Goal: Task Accomplishment & Management: Manage account settings

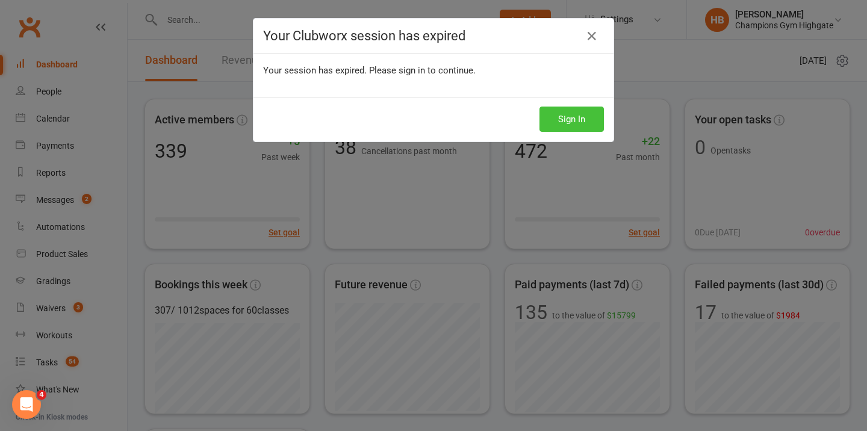
click at [583, 113] on button "Sign In" at bounding box center [571, 119] width 64 height 25
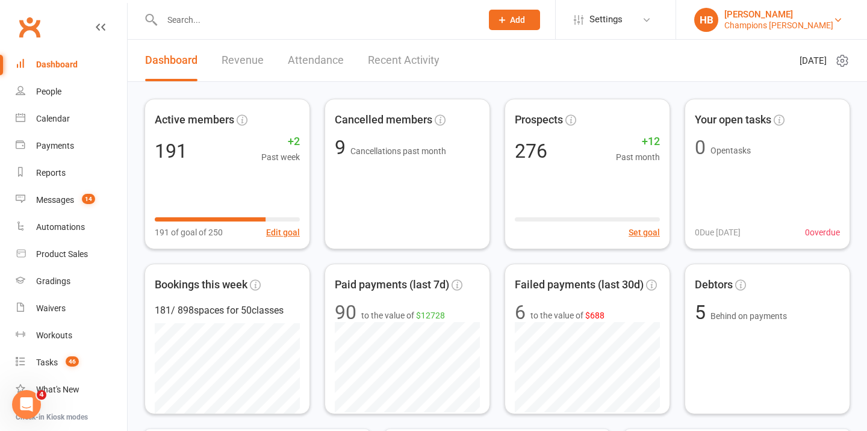
click at [799, 16] on div "[PERSON_NAME]" at bounding box center [778, 14] width 109 height 11
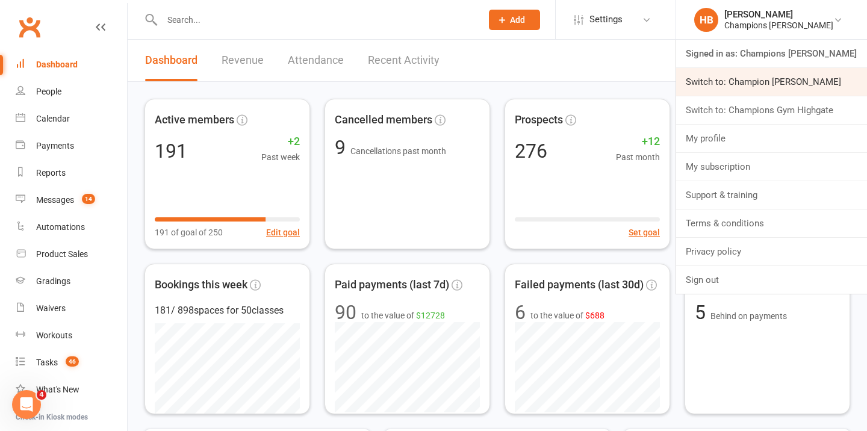
click at [796, 89] on link "Switch to: Champion [PERSON_NAME]" at bounding box center [771, 82] width 191 height 28
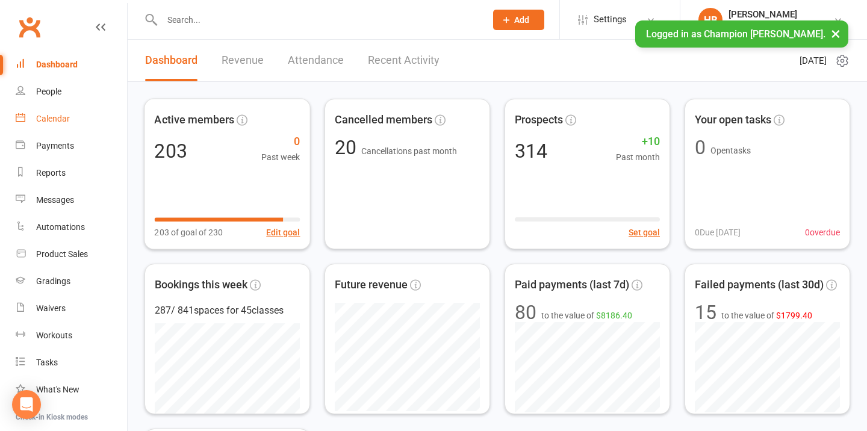
click at [46, 111] on link "Calendar" at bounding box center [71, 118] width 111 height 27
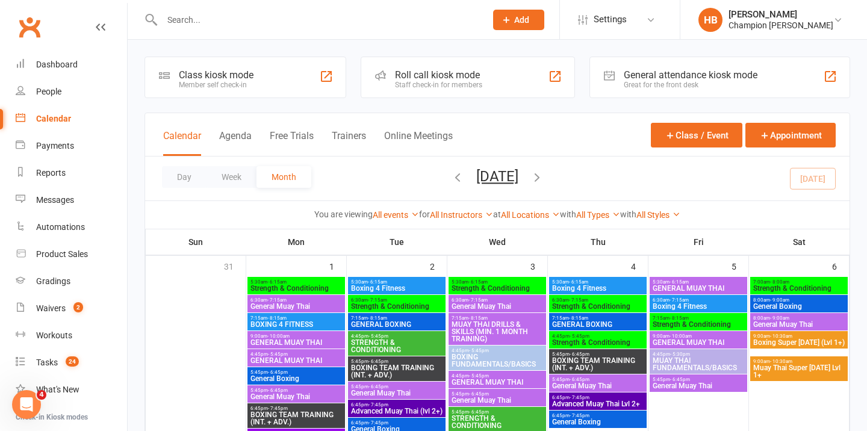
click at [514, 176] on button "September 2025" at bounding box center [497, 176] width 42 height 17
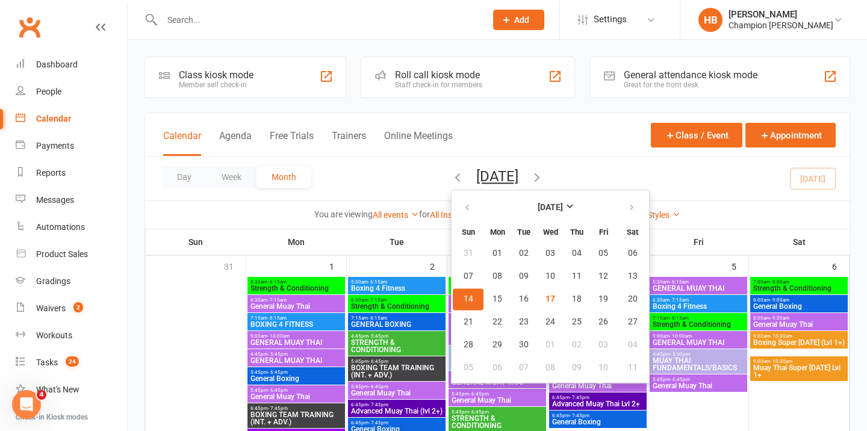
click at [577, 175] on div "Day Week Month September 2025 September 2025 Sun Mon Tue Wed Thu Fri Sat 31 01 …" at bounding box center [497, 178] width 704 height 44
click at [543, 176] on icon "button" at bounding box center [536, 176] width 13 height 13
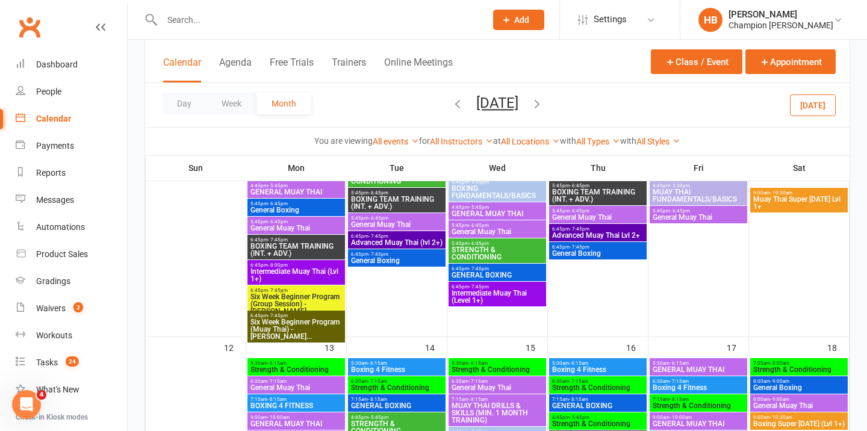
scroll to position [391, 0]
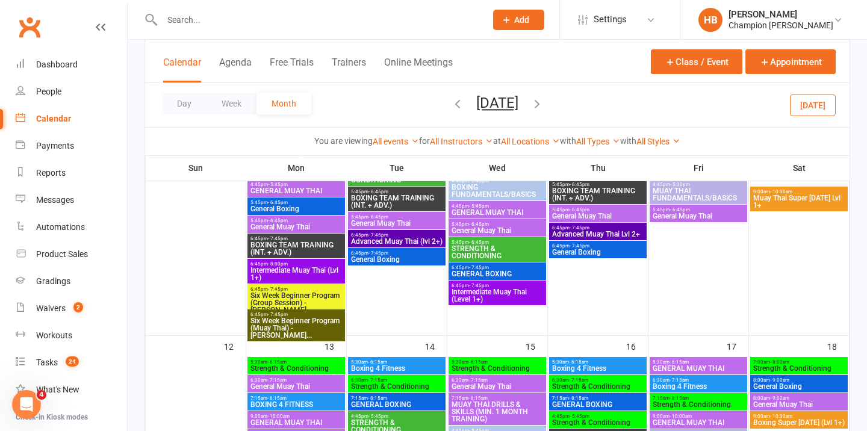
click at [277, 301] on span "Six Week Beginner Program (Group Session) - Ayla M..." at bounding box center [296, 303] width 93 height 22
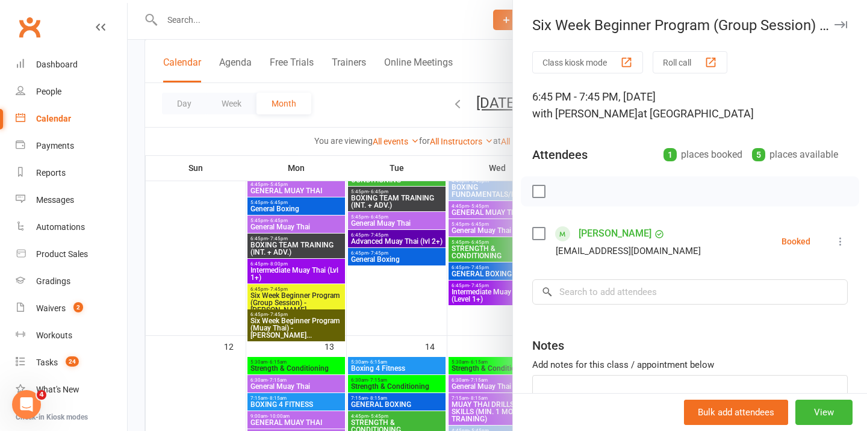
scroll to position [332, 0]
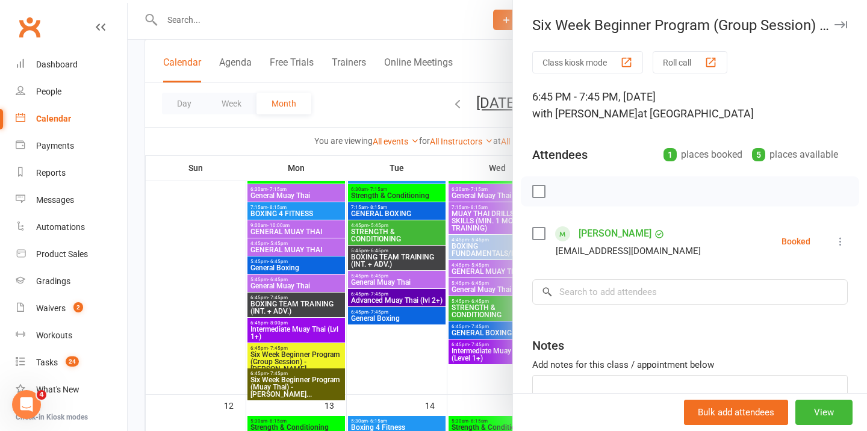
click at [842, 25] on icon "button" at bounding box center [840, 24] width 13 height 7
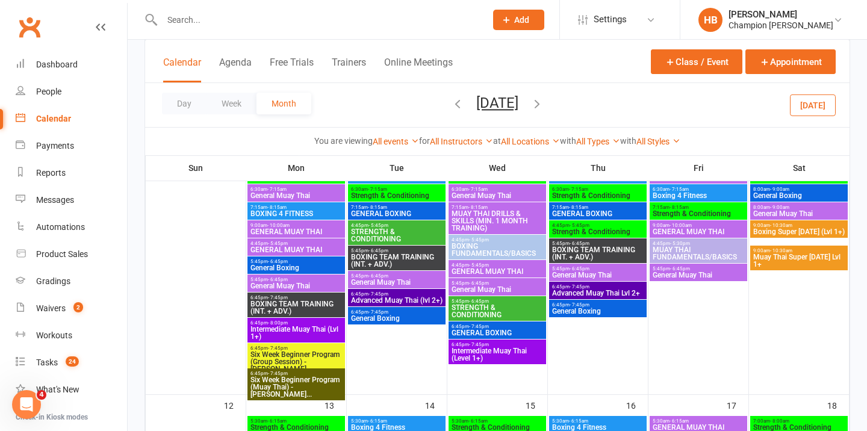
click at [317, 375] on span "6:45pm - 7:45pm" at bounding box center [296, 373] width 93 height 5
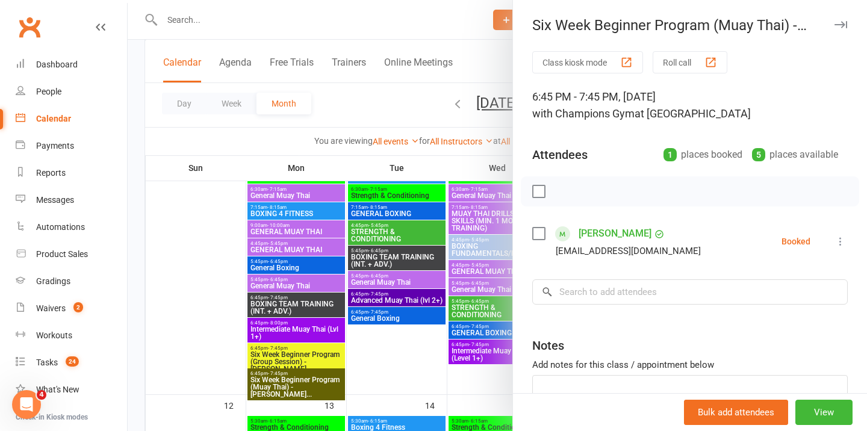
click at [844, 22] on icon "button" at bounding box center [840, 24] width 13 height 7
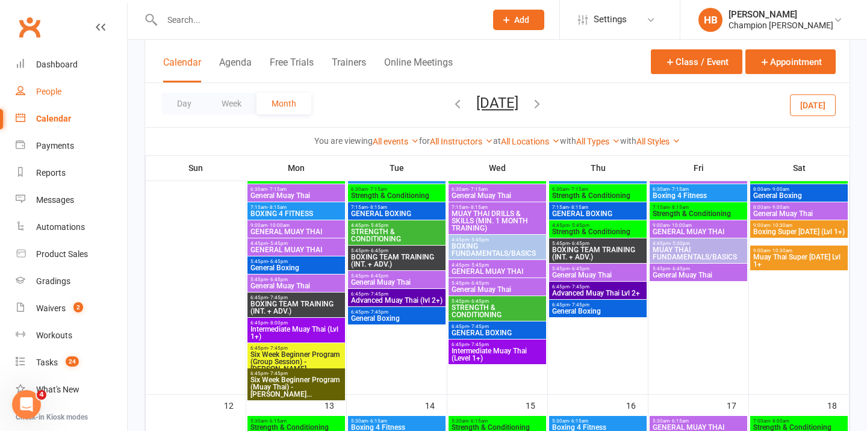
click at [67, 96] on link "People" at bounding box center [71, 91] width 111 height 27
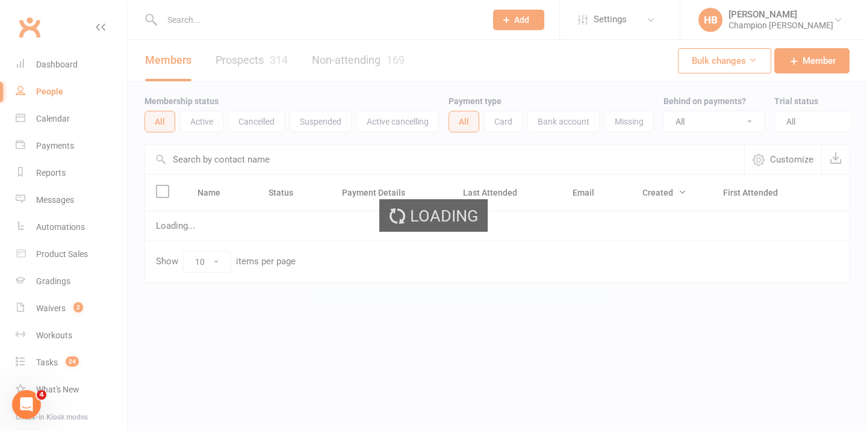
click at [264, 65] on ui-view "Prospect Member Non-attending contact Class / event Appointment Grading event T…" at bounding box center [433, 166] width 867 height 327
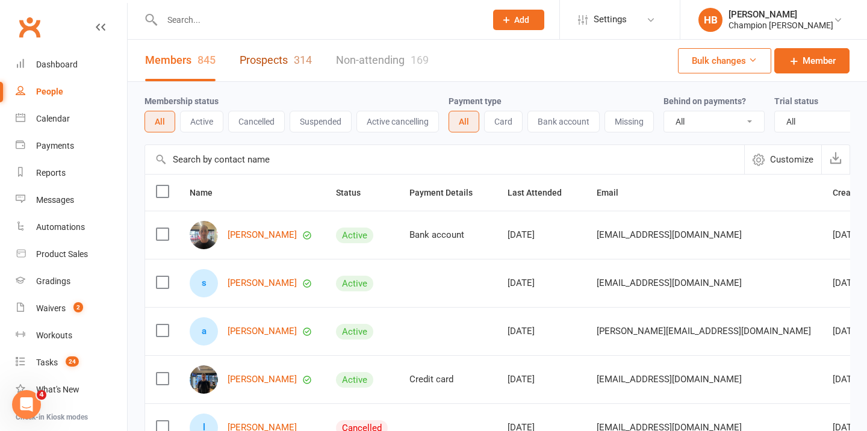
click at [264, 65] on link "Prospects 314" at bounding box center [275, 61] width 72 height 42
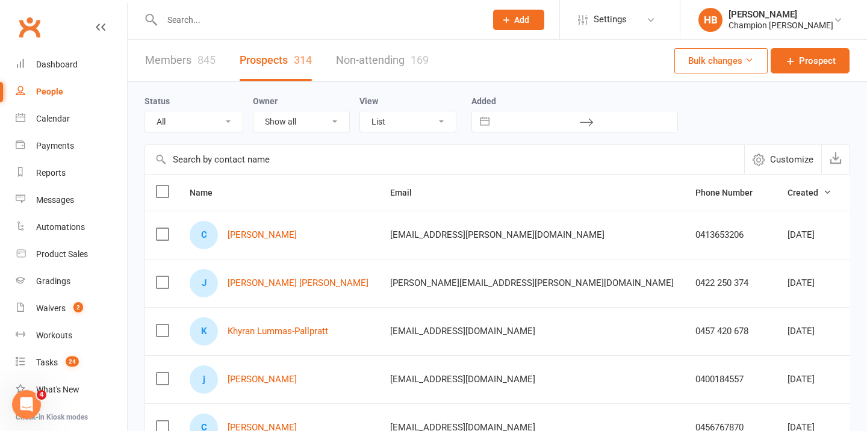
click at [765, 33] on li "HB Helen Bologa Champion Gym Joondalup Signed in as: Champion Gym Joondalup Swi…" at bounding box center [772, 19] width 187 height 39
click at [768, 25] on div "Champion [PERSON_NAME]" at bounding box center [780, 25] width 105 height 11
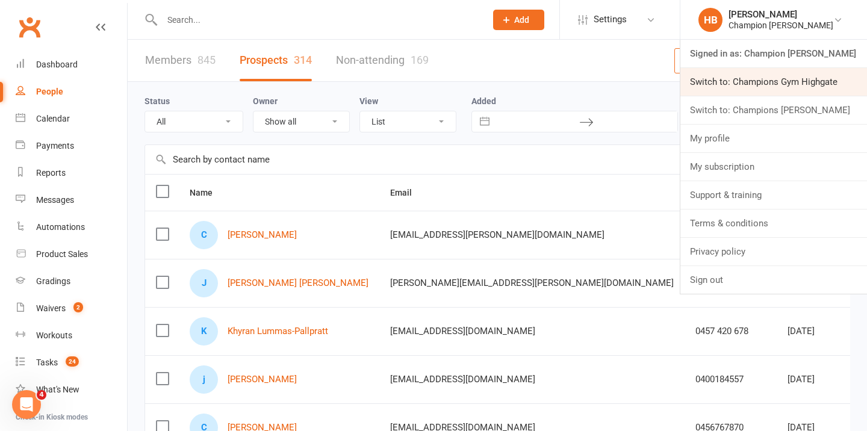
click at [787, 90] on link "Switch to: Champions Gym Highgate" at bounding box center [773, 82] width 187 height 28
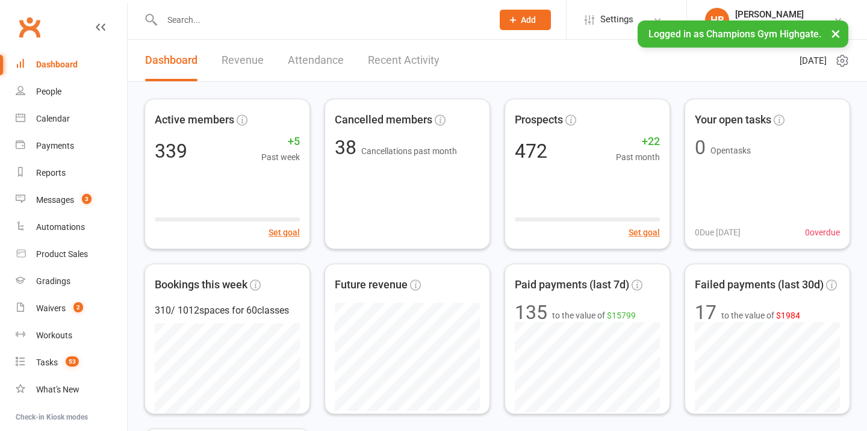
click at [816, 5] on li "HB Helen Bologa Champions Gym Highgate Signed in as: Champions Gym Highgate Swi…" at bounding box center [776, 19] width 181 height 39
click at [815, 11] on div "[PERSON_NAME]" at bounding box center [784, 14] width 98 height 11
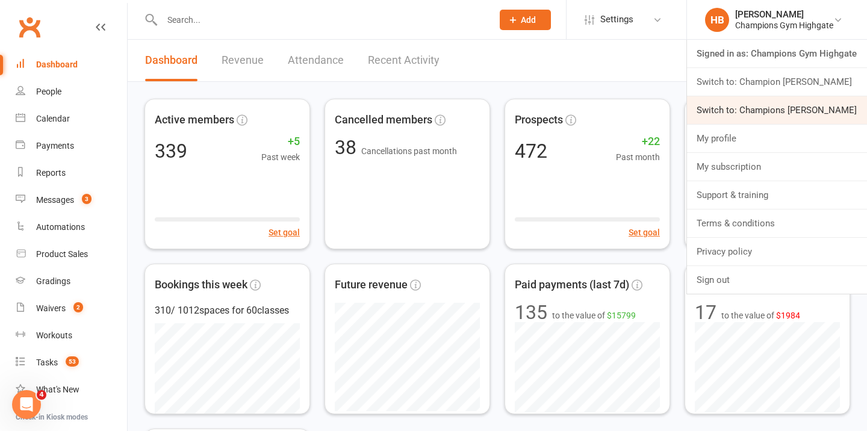
click at [809, 105] on link "Switch to: Champions [PERSON_NAME]" at bounding box center [777, 110] width 180 height 28
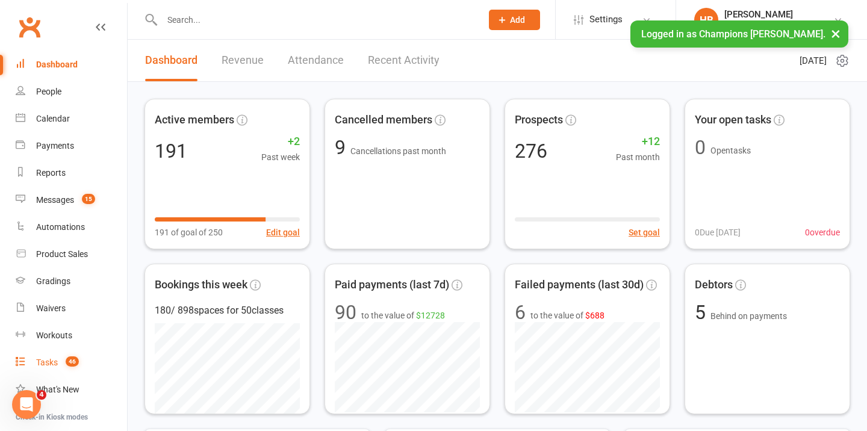
click at [55, 362] on div "Tasks" at bounding box center [47, 362] width 22 height 10
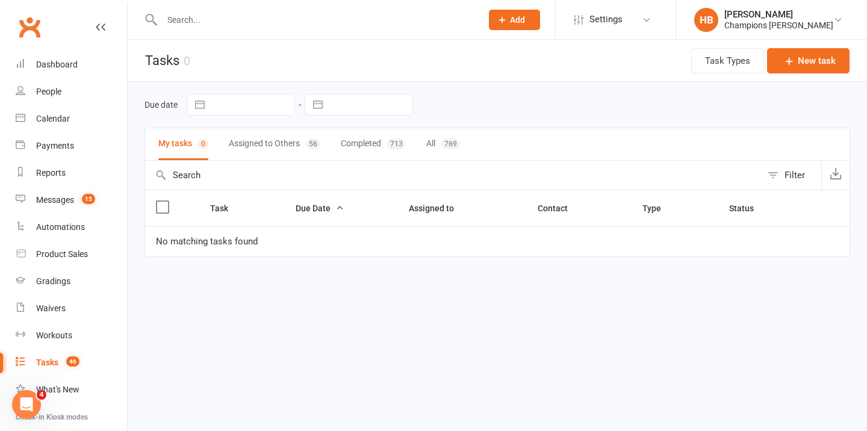
click at [270, 144] on button "Assigned to Others 56" at bounding box center [274, 144] width 91 height 32
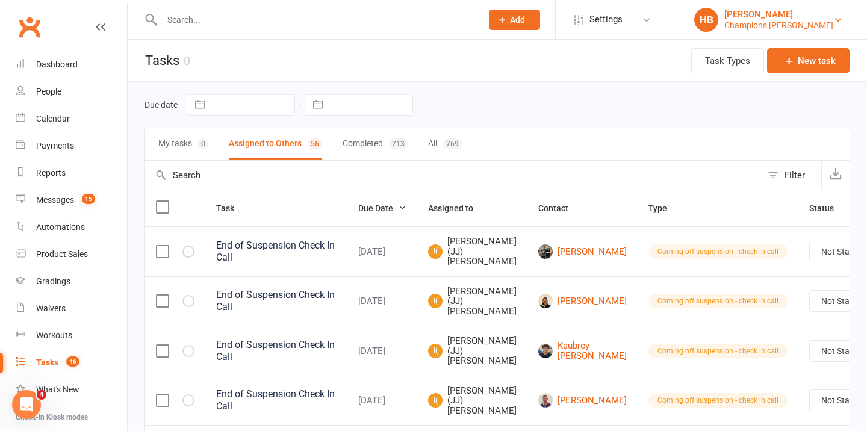
click at [809, 29] on div "Champions Gym Myaree" at bounding box center [778, 25] width 109 height 11
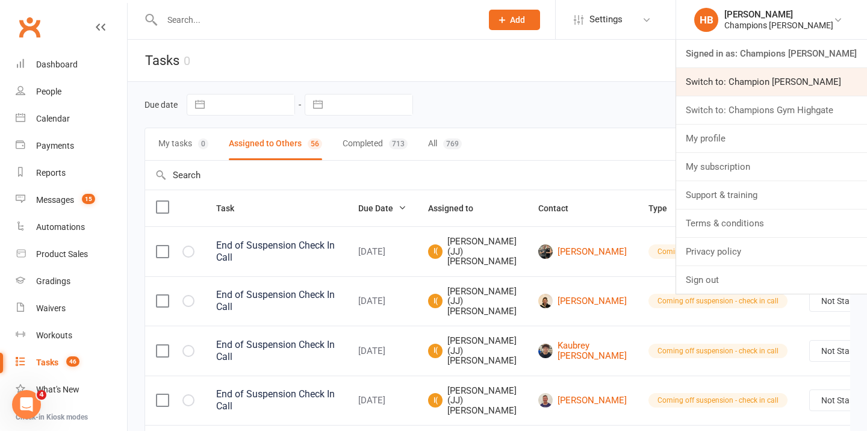
click at [805, 88] on link "Switch to: Champion Gym Joondalup" at bounding box center [771, 82] width 191 height 28
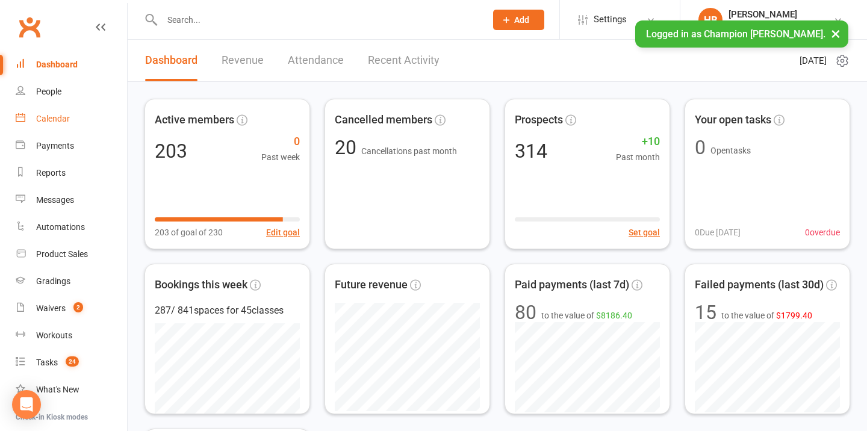
click at [48, 124] on link "Calendar" at bounding box center [71, 118] width 111 height 27
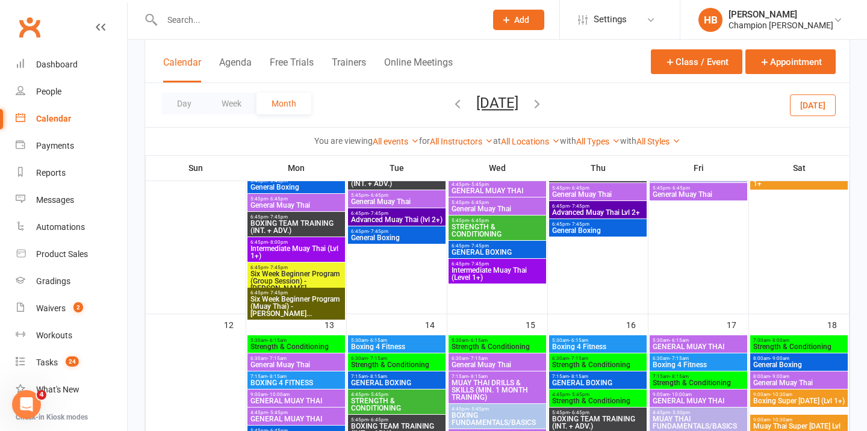
scroll to position [177, 0]
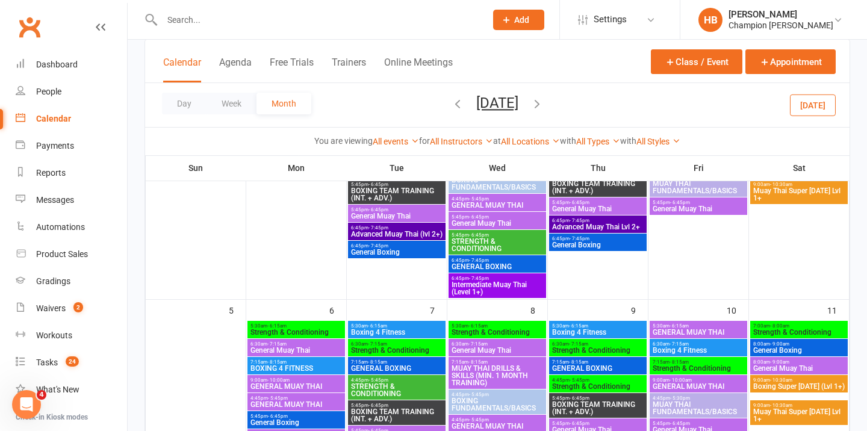
click at [451, 99] on icon "button" at bounding box center [457, 103] width 13 height 13
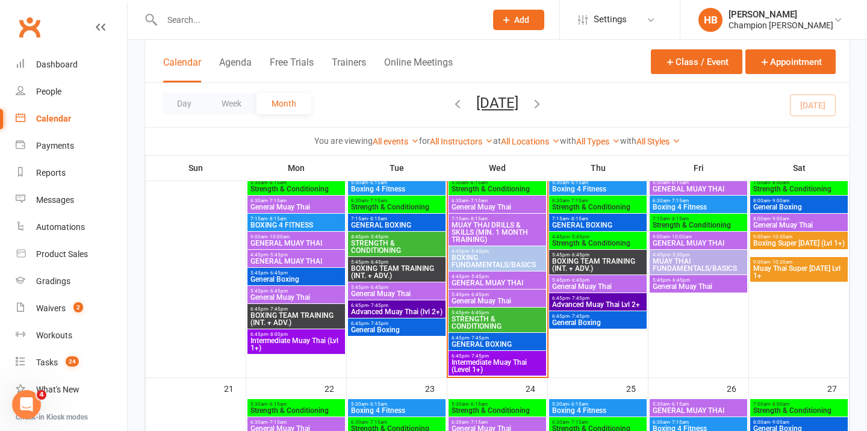
scroll to position [543, 0]
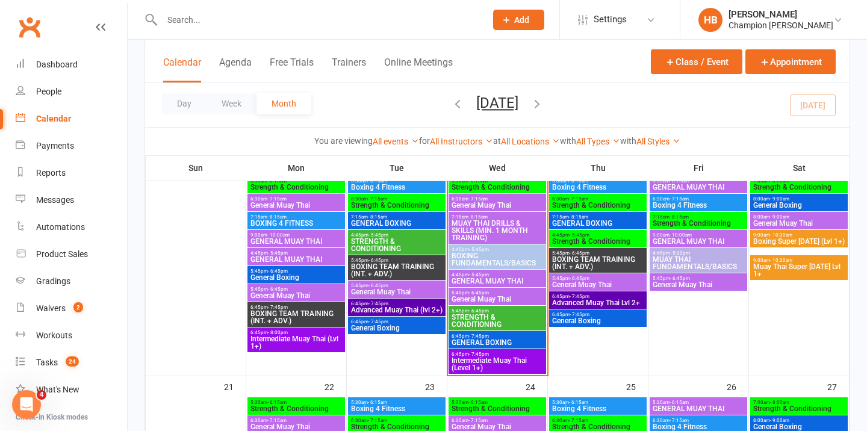
click at [551, 321] on span "General Boxing" at bounding box center [597, 320] width 93 height 7
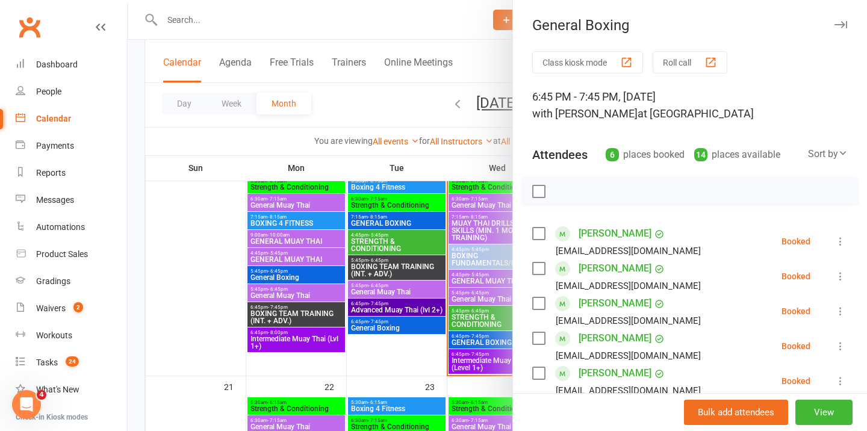
click at [392, 327] on div at bounding box center [497, 215] width 739 height 431
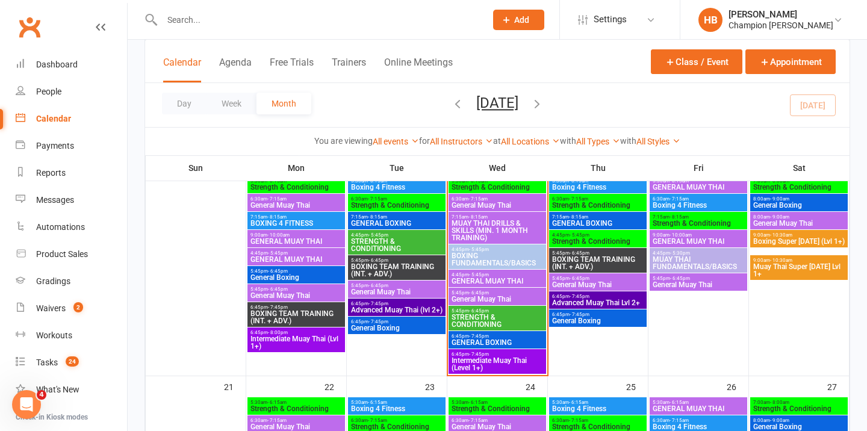
click at [392, 327] on span "General Boxing" at bounding box center [396, 327] width 93 height 7
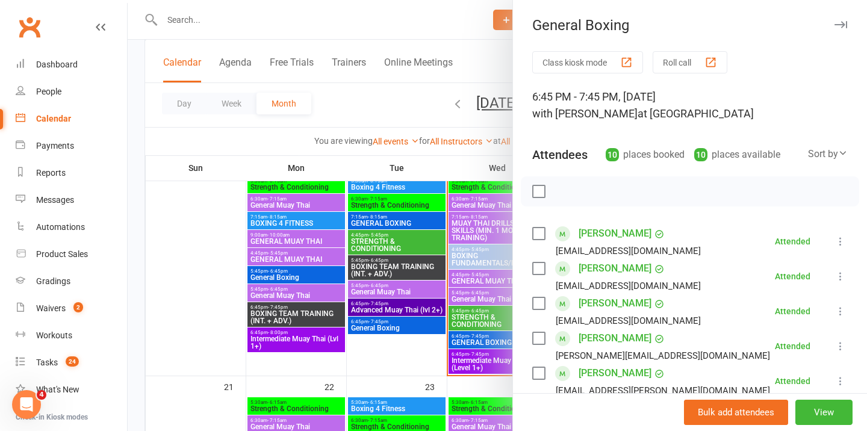
click at [842, 23] on icon "button" at bounding box center [840, 24] width 13 height 7
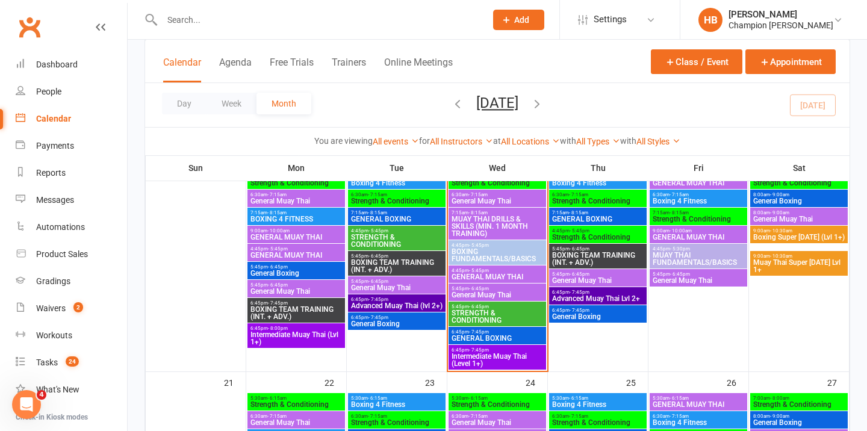
scroll to position [562, 0]
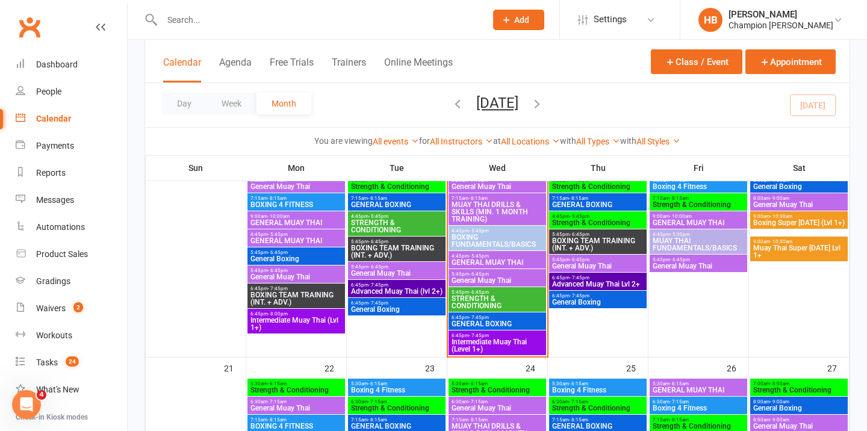
click at [679, 267] on span "General Muay Thai" at bounding box center [698, 265] width 93 height 7
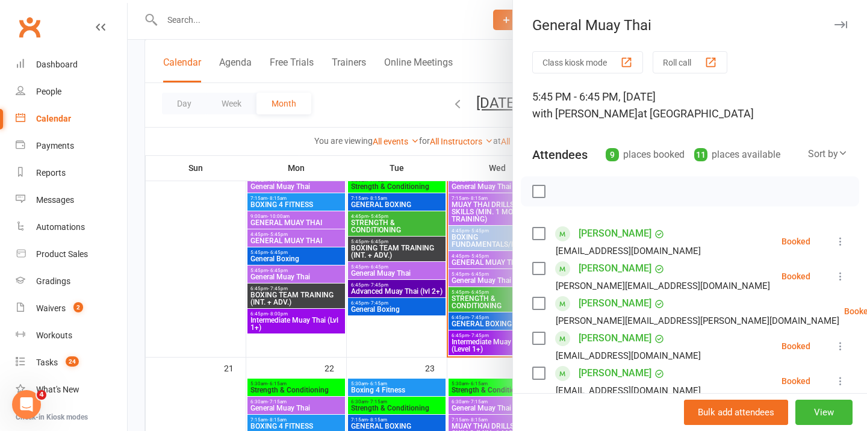
click at [841, 22] on icon "button" at bounding box center [840, 24] width 13 height 7
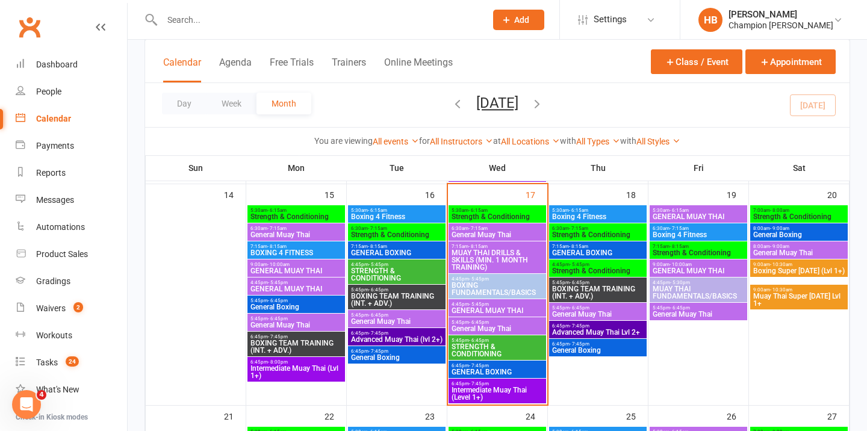
scroll to position [516, 0]
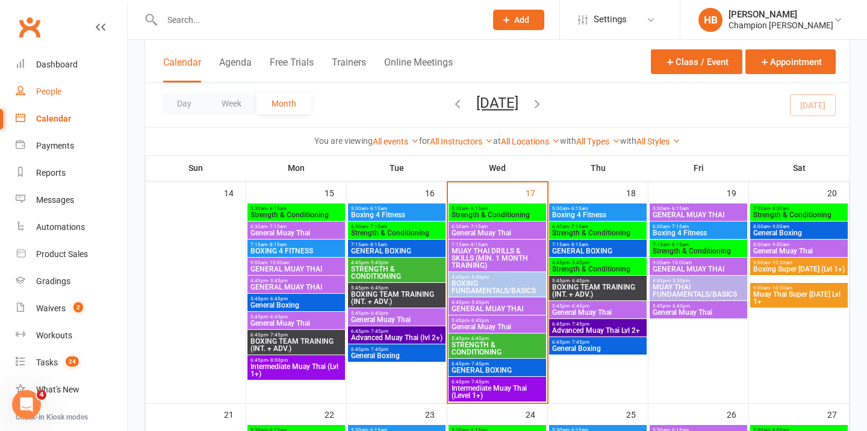
click at [39, 91] on div "People" at bounding box center [48, 92] width 25 height 10
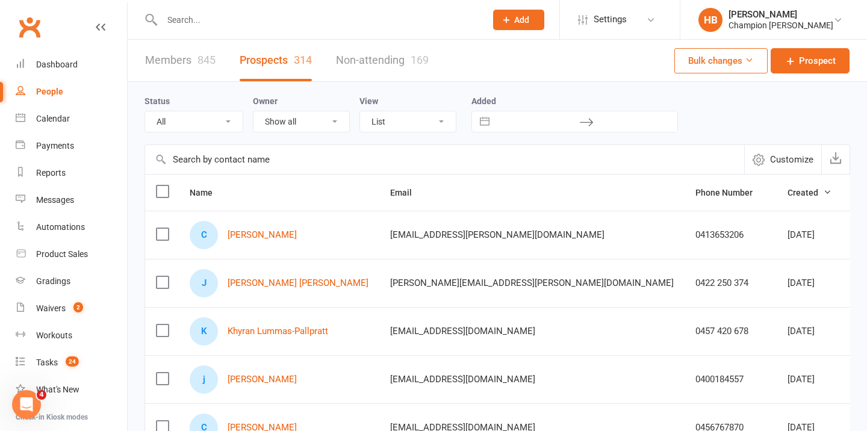
click at [163, 188] on label at bounding box center [162, 191] width 12 height 12
click at [163, 185] on input "checkbox" at bounding box center [162, 185] width 12 height 0
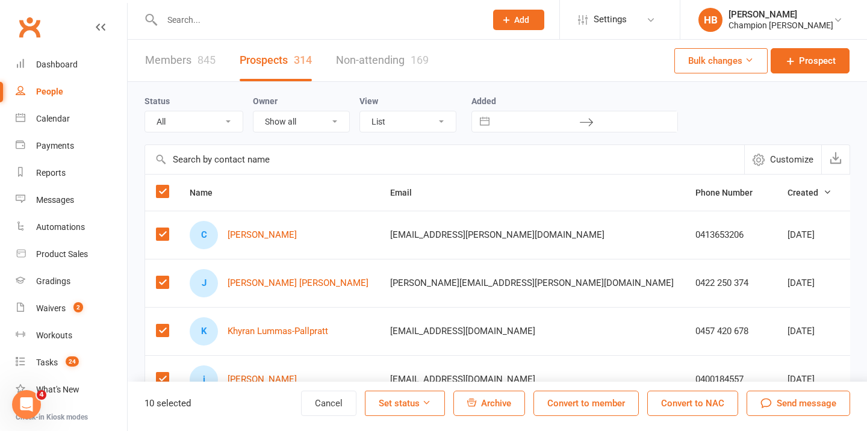
click at [164, 197] on label at bounding box center [162, 191] width 12 height 12
click at [164, 185] on input "checkbox" at bounding box center [162, 185] width 12 height 0
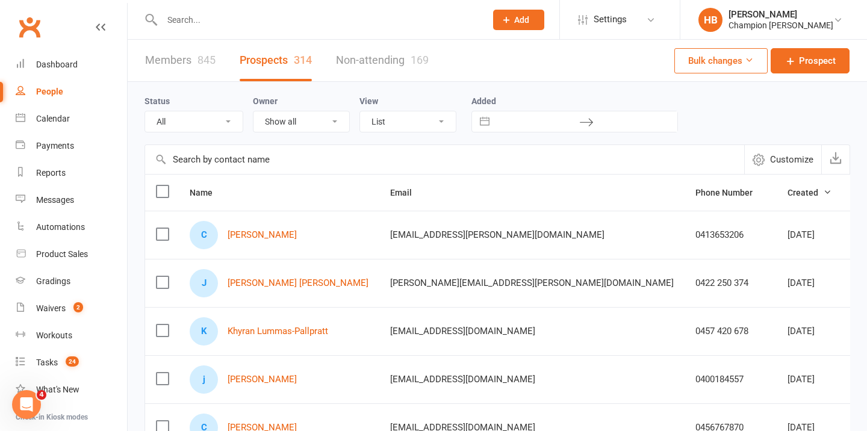
click at [168, 192] on label at bounding box center [162, 191] width 12 height 12
click at [168, 185] on input "checkbox" at bounding box center [162, 185] width 12 height 0
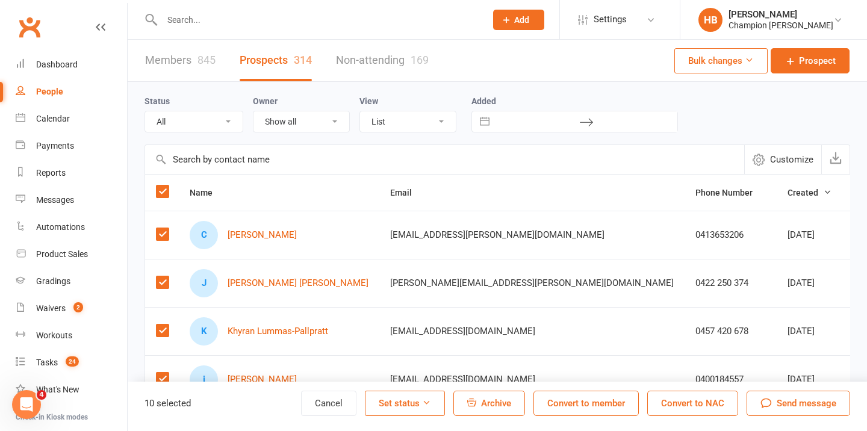
click at [820, 409] on span "Send message" at bounding box center [806, 403] width 60 height 14
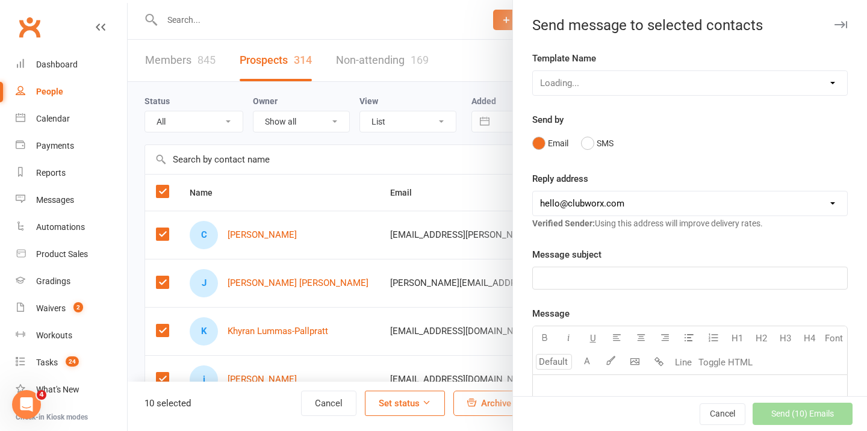
click at [841, 25] on icon "button" at bounding box center [840, 24] width 13 height 7
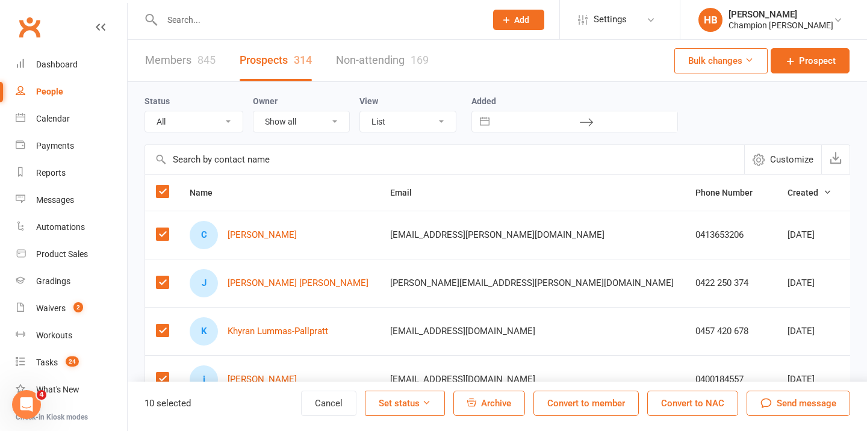
click at [164, 197] on label at bounding box center [162, 191] width 12 height 12
click at [164, 185] on input "checkbox" at bounding box center [162, 185] width 12 height 0
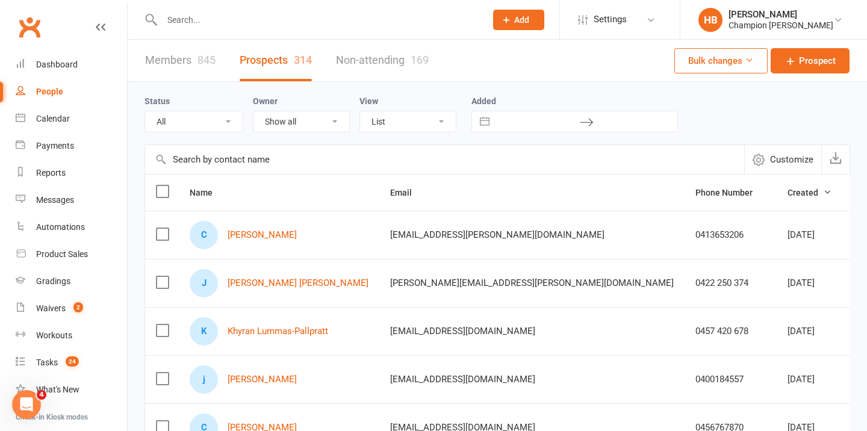
click at [203, 63] on div "845" at bounding box center [206, 60] width 18 height 13
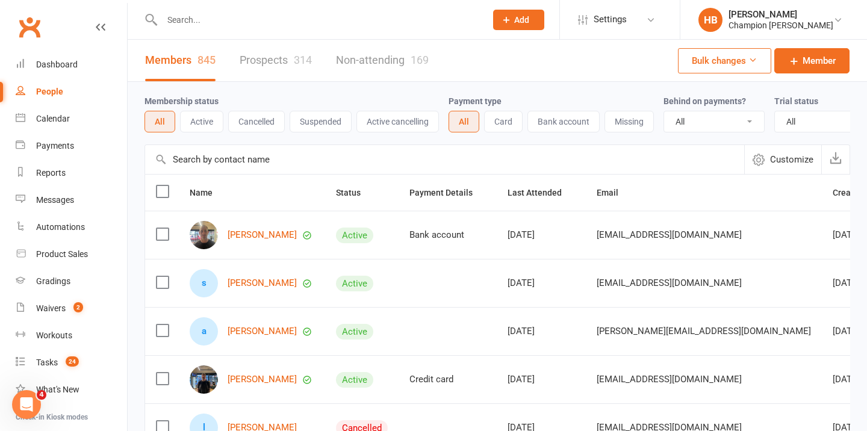
click at [268, 125] on button "Cancelled" at bounding box center [256, 122] width 57 height 22
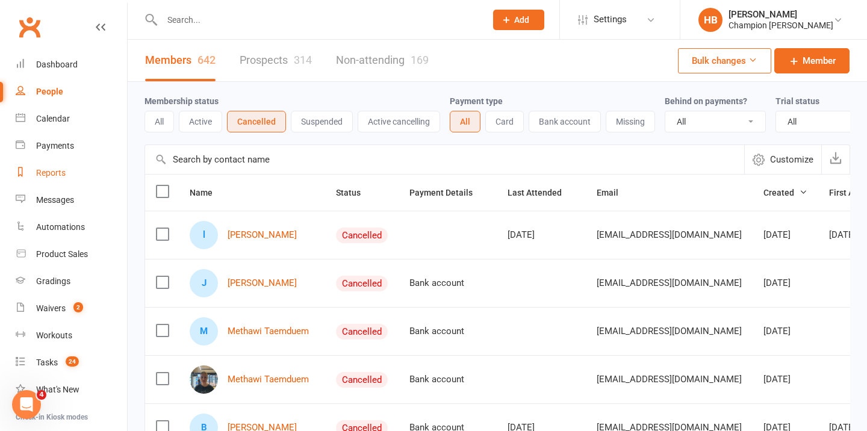
click at [71, 164] on link "Reports" at bounding box center [71, 172] width 111 height 27
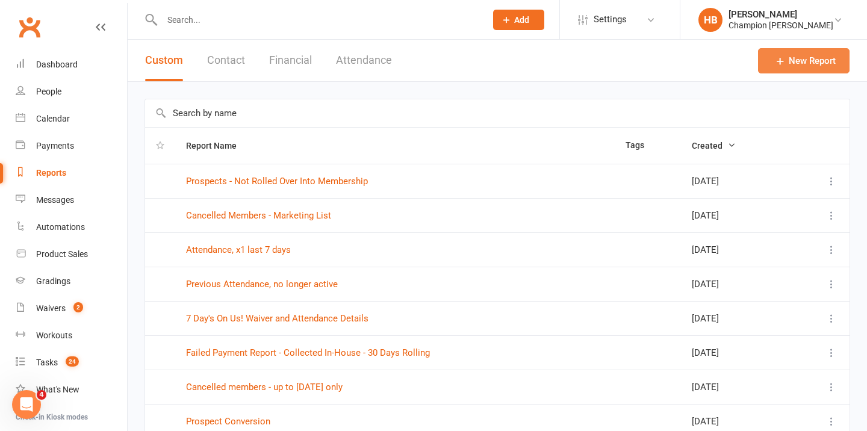
click at [812, 55] on link "New Report" at bounding box center [803, 60] width 91 height 25
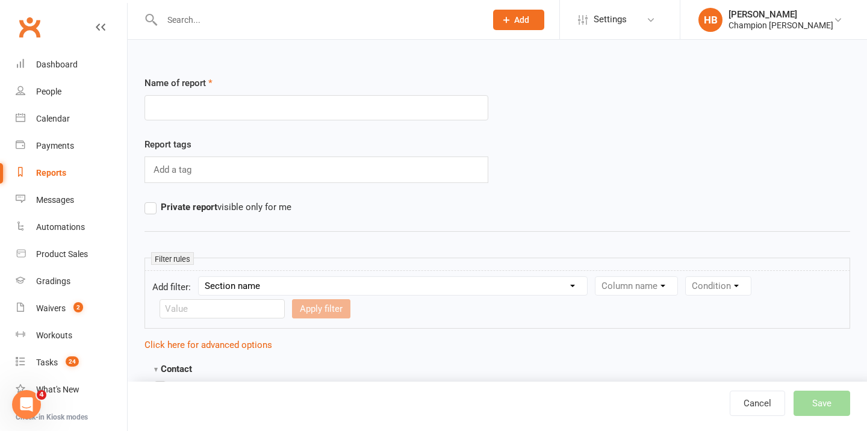
click at [257, 289] on select "Section name Contact Attendance Aggregate Payment Booking Waitlist Attendees Ca…" at bounding box center [393, 286] width 388 height 18
select select "0"
click at [200, 277] on select "Section name Contact Attendance Aggregate Payment Booking Waitlist Attendees Ca…" at bounding box center [393, 286] width 388 height 18
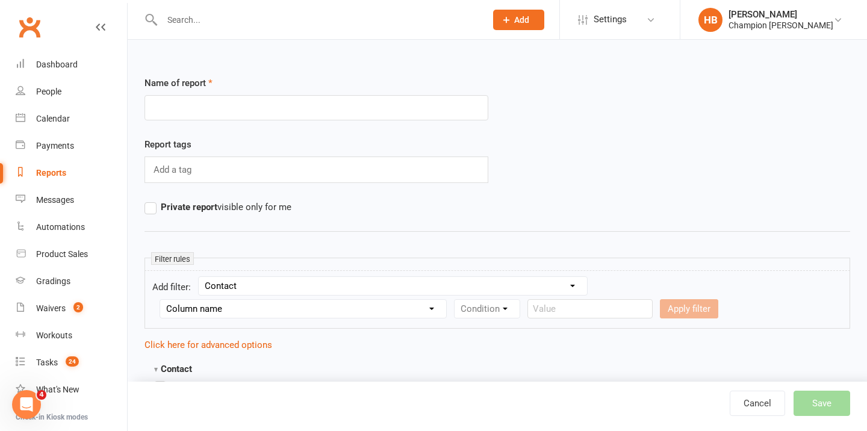
click at [421, 311] on select "Column name Contact Type First Name Last Name Full Name Email Phone Number Addr…" at bounding box center [303, 309] width 286 height 18
select select "17"
click at [160, 300] on select "Column name Contact Type First Name Last Name Full Name Email Phone Number Addr…" at bounding box center [303, 309] width 286 height 18
click at [481, 309] on select "Condition Equals Does not equal Contains Does not contain Is blank or does not …" at bounding box center [523, 309] width 138 height 18
select select "0"
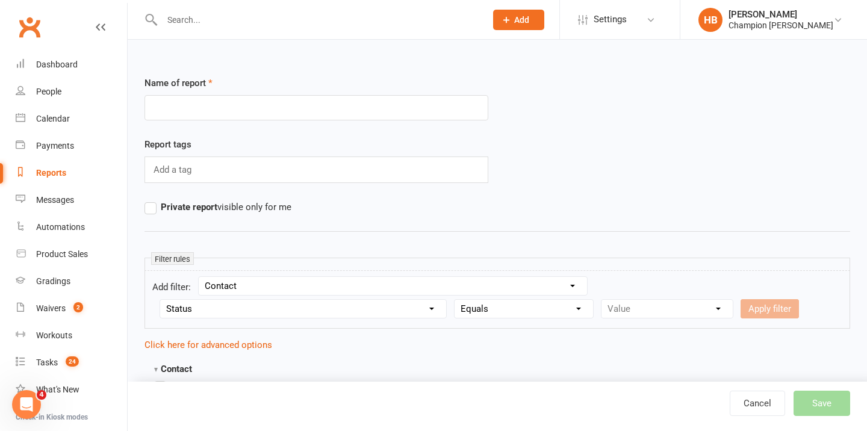
click at [454, 300] on select "Condition Equals Does not equal Contains Does not contain Is blank or does not …" at bounding box center [523, 309] width 138 height 18
click at [639, 303] on select "Value Prospect: Initial Contact Prospect: Follow-up Call Prospect: Follow-up Em…" at bounding box center [666, 309] width 131 height 18
select select "6"
click at [601, 300] on select "Value Prospect: Initial Contact Prospect: Follow-up Call Prospect: Follow-up Em…" at bounding box center [666, 309] width 131 height 18
click at [777, 308] on button "Apply filter" at bounding box center [769, 308] width 58 height 19
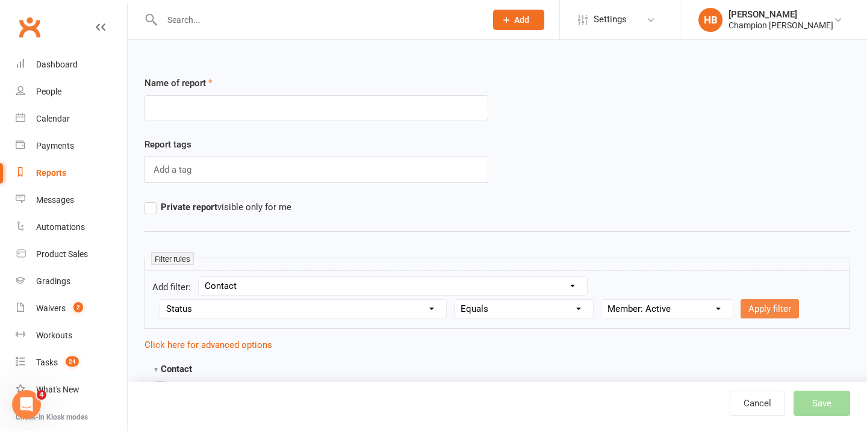
select select
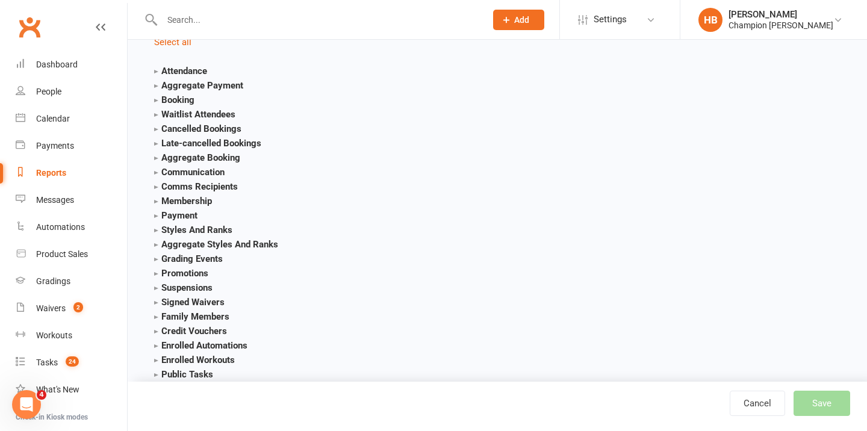
scroll to position [1553, 0]
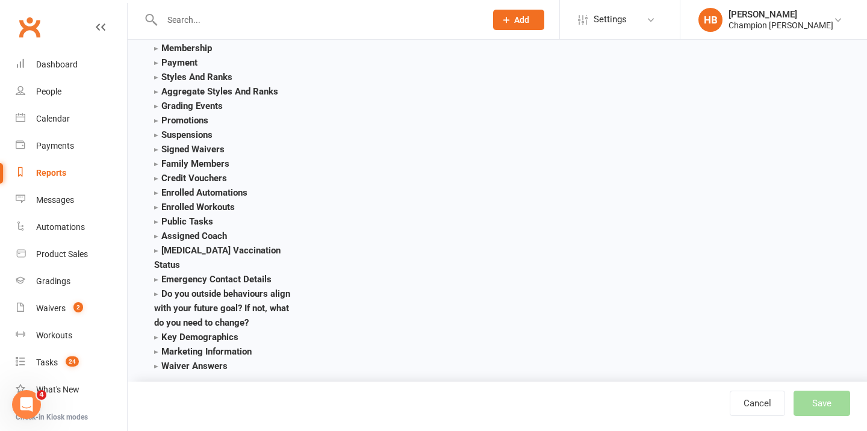
click at [156, 288] on strong "Do you outside behaviours align with your future goal? If not, what do you need…" at bounding box center [222, 308] width 136 height 40
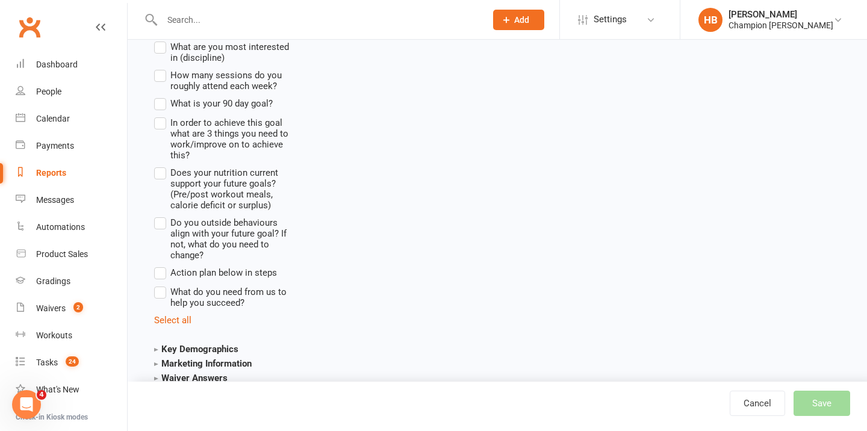
scroll to position [1880, 0]
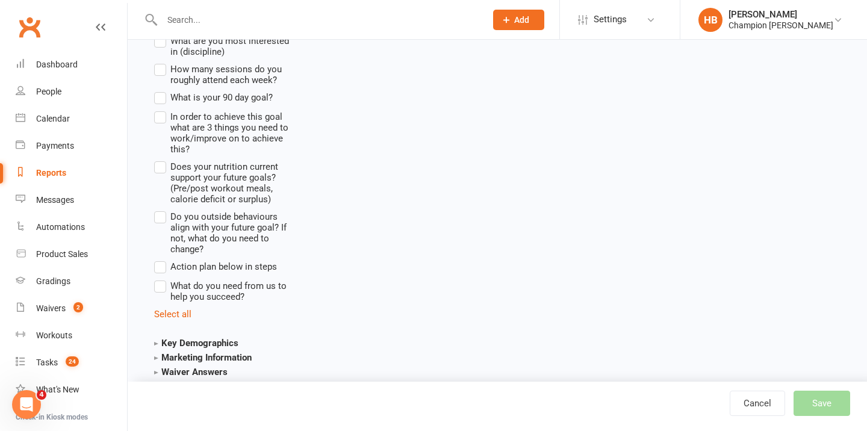
click at [164, 279] on label "What do you need from us to help you succeed?" at bounding box center [226, 290] width 144 height 23
click at [162, 279] on input "What do you need from us to help you succeed?" at bounding box center [158, 279] width 8 height 0
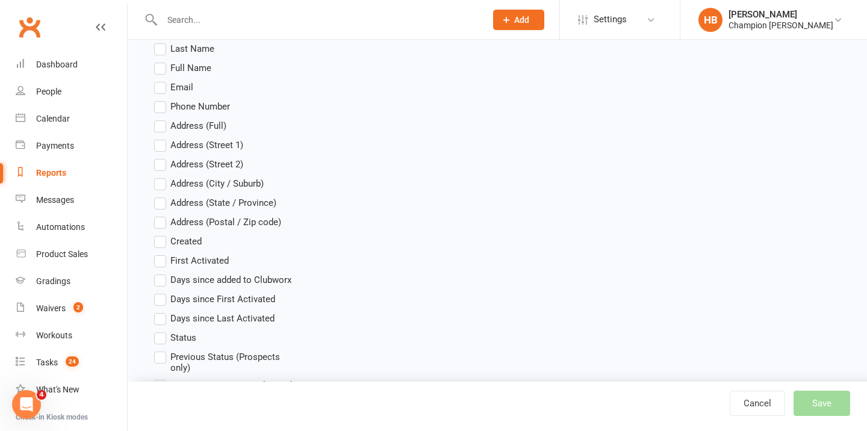
scroll to position [403, 0]
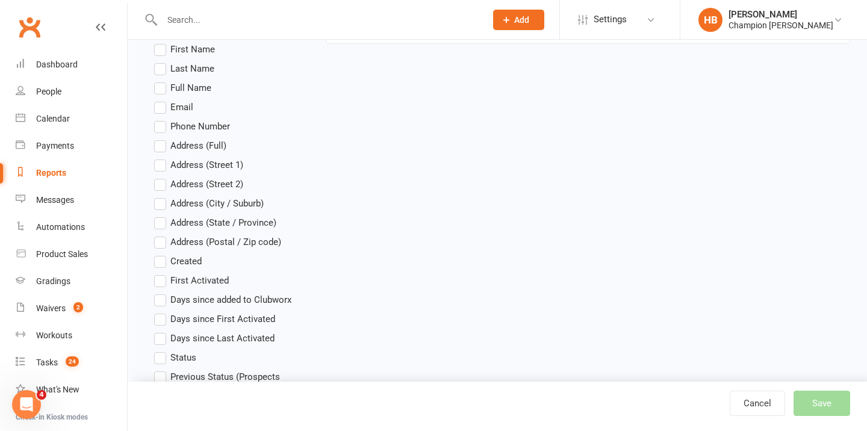
click at [163, 87] on label "Full Name" at bounding box center [182, 88] width 57 height 14
click at [162, 81] on input "Full Name" at bounding box center [158, 81] width 8 height 0
click at [161, 114] on label "Email" at bounding box center [173, 107] width 39 height 14
click at [161, 100] on input "Email" at bounding box center [158, 100] width 8 height 0
click at [162, 127] on label "Phone Number" at bounding box center [192, 126] width 76 height 14
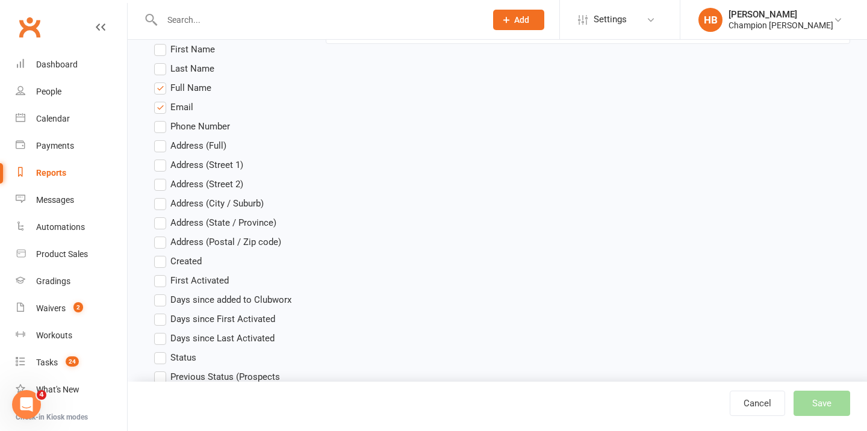
click at [162, 119] on input "Phone Number" at bounding box center [158, 119] width 8 height 0
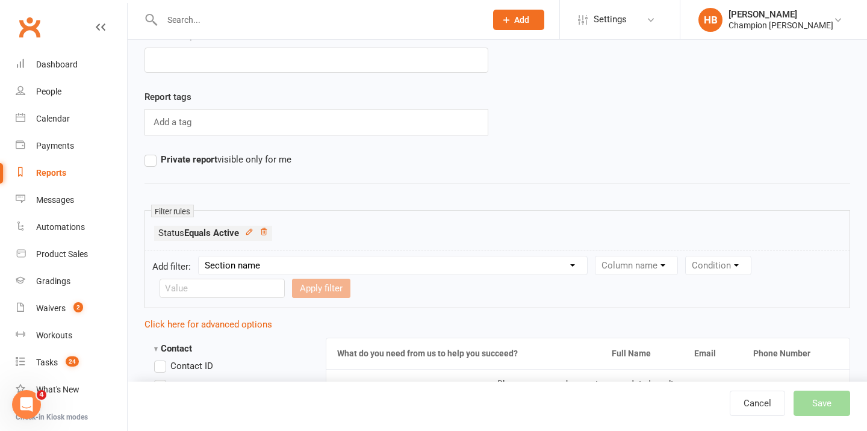
scroll to position [0, 0]
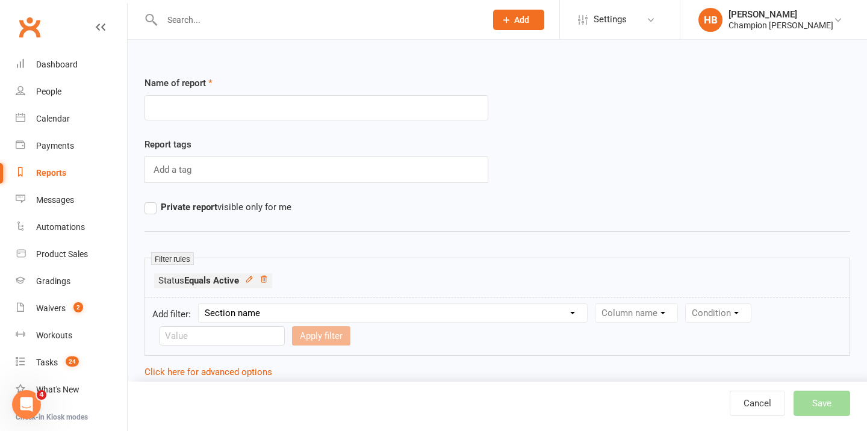
click at [253, 120] on div "Name of report" at bounding box center [316, 106] width 362 height 61
click at [253, 111] on input "text" at bounding box center [316, 107] width 344 height 25
type input "TEST 90 day Plan"
click at [817, 404] on button "Save" at bounding box center [821, 403] width 57 height 25
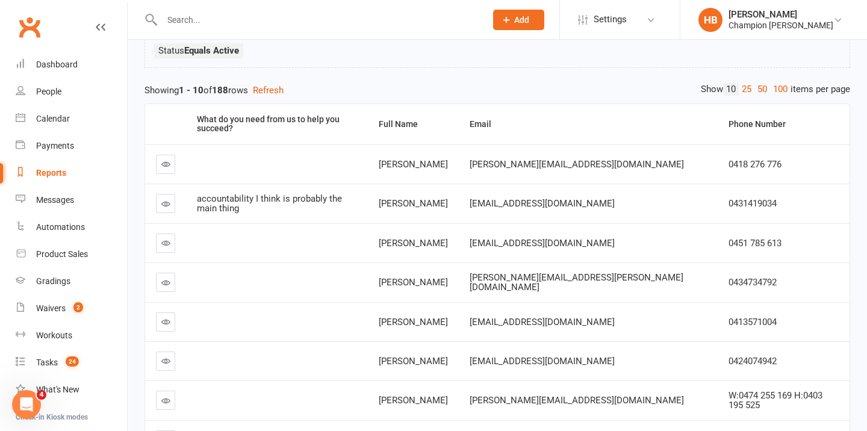
scroll to position [95, 0]
click at [358, 122] on div "What do you need from us to help you succeed?" at bounding box center [277, 125] width 161 height 19
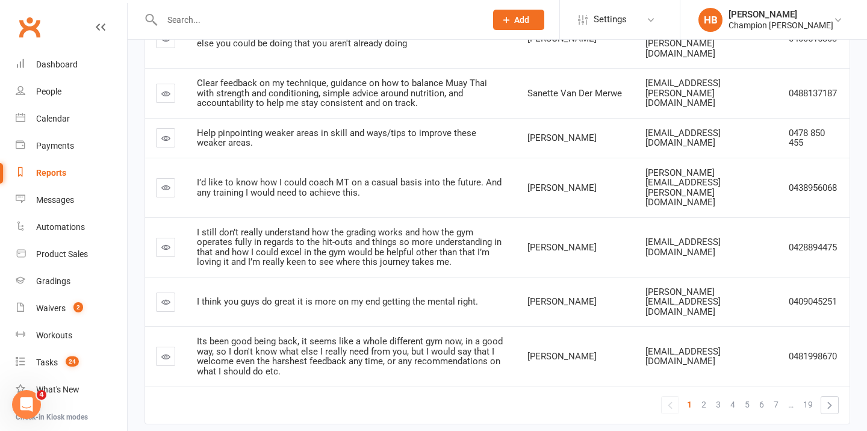
scroll to position [0, 0]
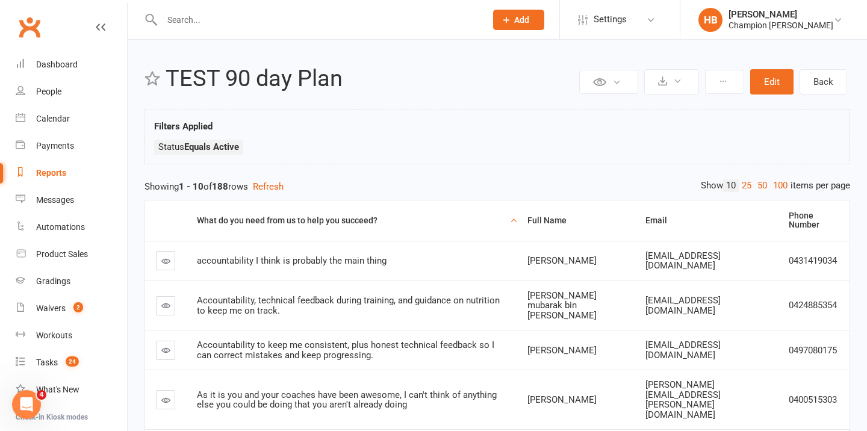
click at [162, 258] on icon at bounding box center [165, 260] width 9 height 9
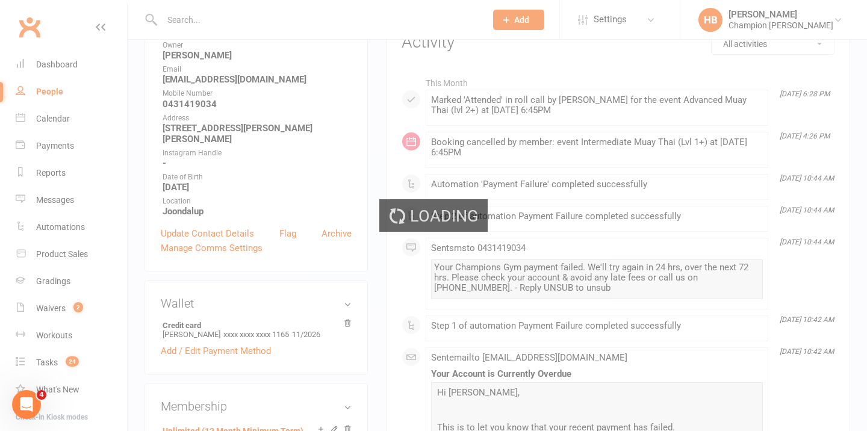
scroll to position [218, 0]
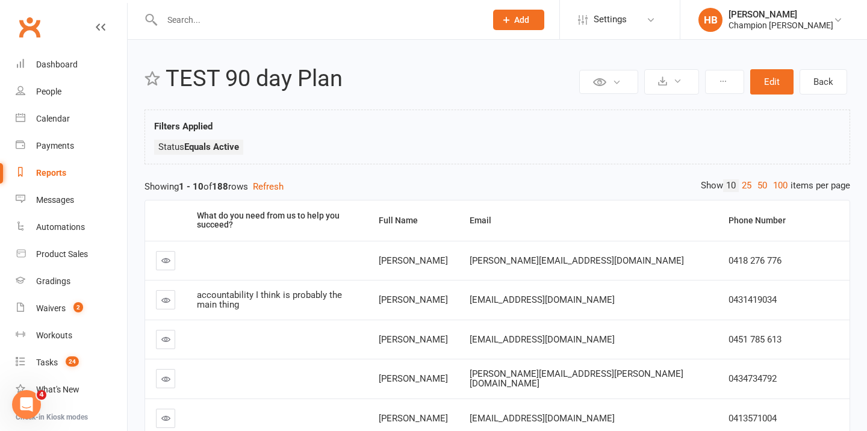
scroll to position [220, 0]
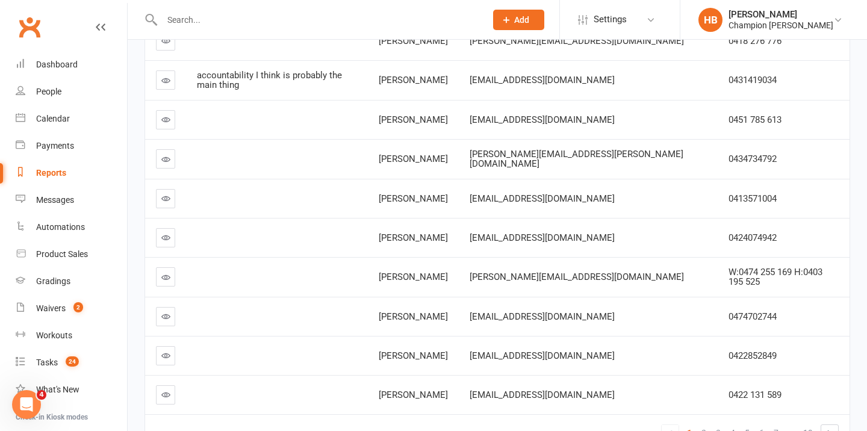
click at [165, 76] on icon at bounding box center [165, 80] width 9 height 9
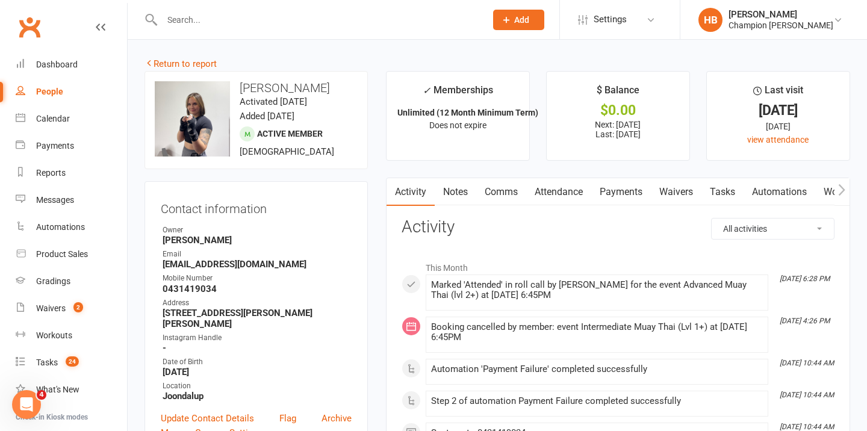
click at [545, 185] on link "Attendance" at bounding box center [558, 192] width 65 height 28
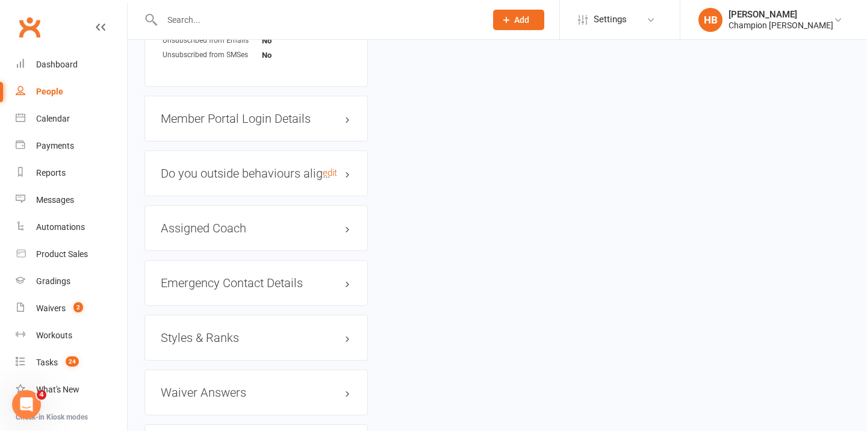
scroll to position [897, 0]
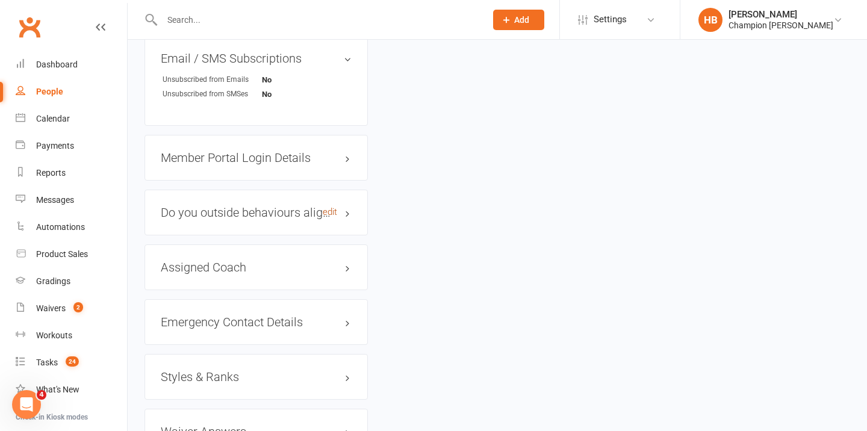
click at [332, 207] on link "edit" at bounding box center [330, 212] width 14 height 10
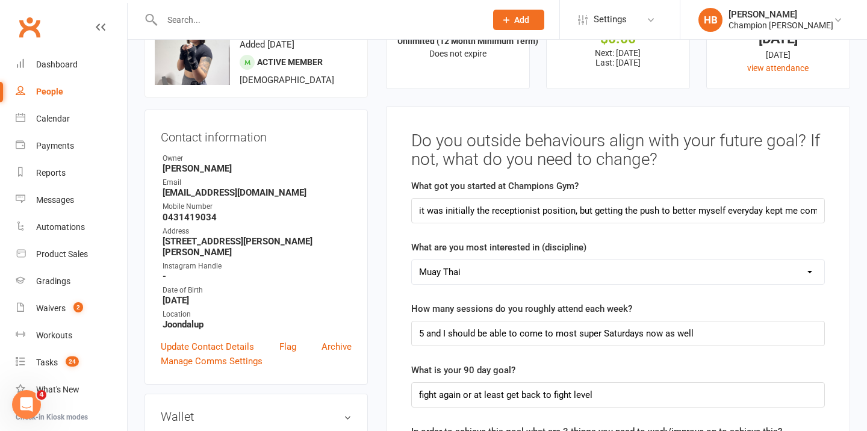
scroll to position [0, 0]
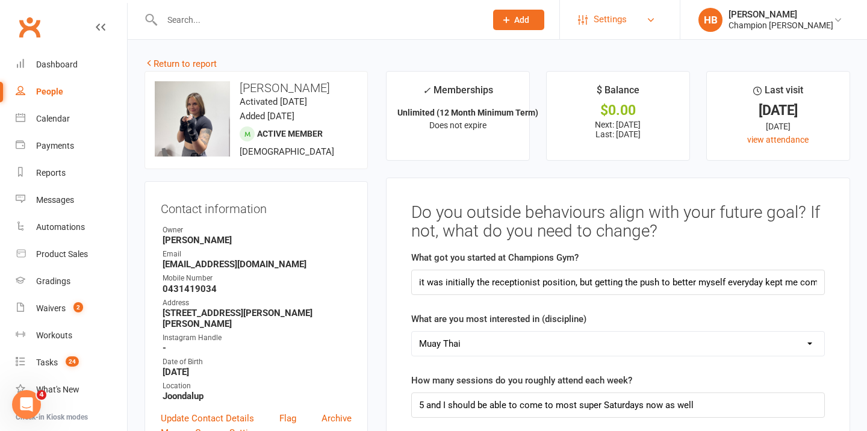
click at [616, 23] on span "Settings" at bounding box center [609, 19] width 33 height 27
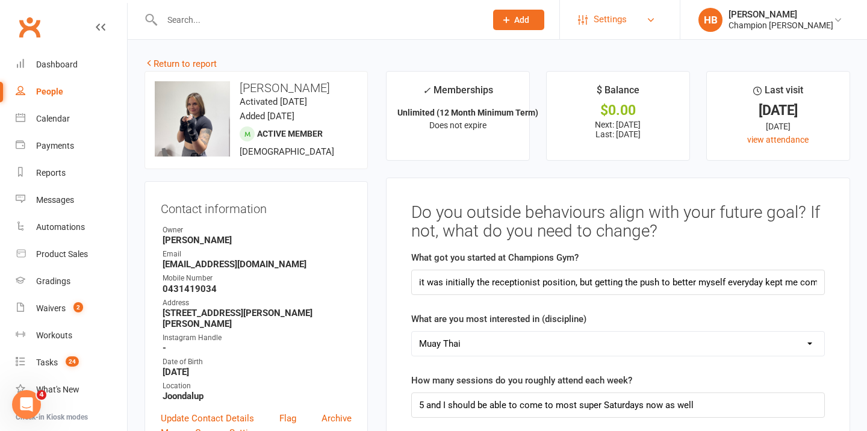
click at [605, 23] on span "Settings" at bounding box center [609, 19] width 33 height 27
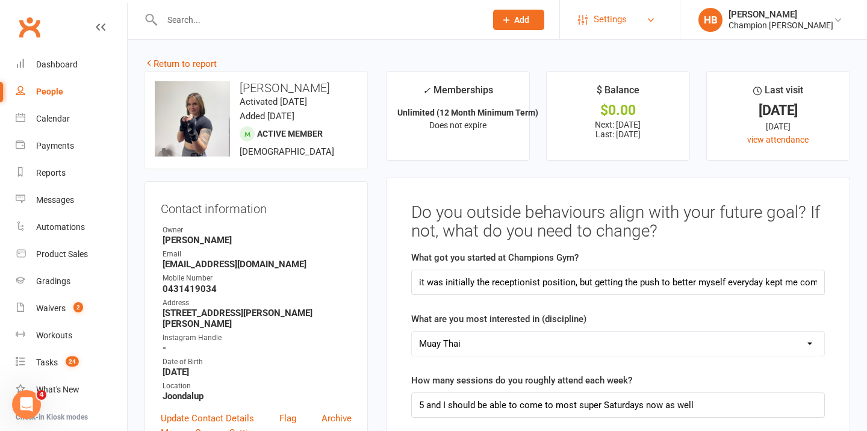
click at [622, 13] on span "Settings" at bounding box center [609, 19] width 33 height 27
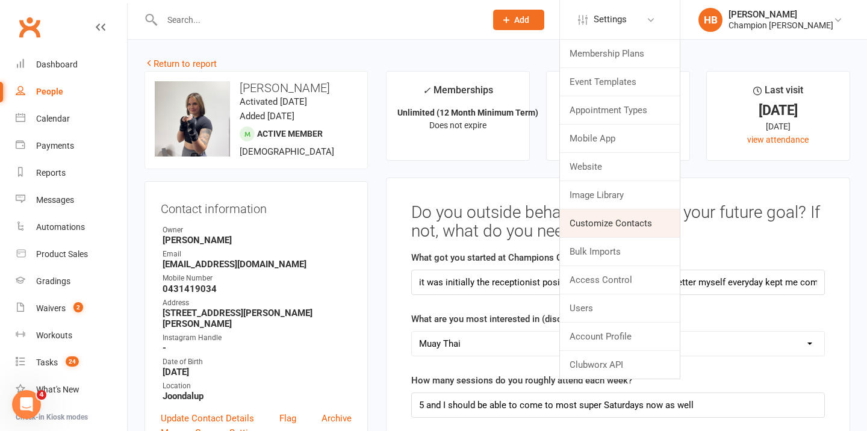
click at [635, 220] on link "Customize Contacts" at bounding box center [620, 223] width 120 height 28
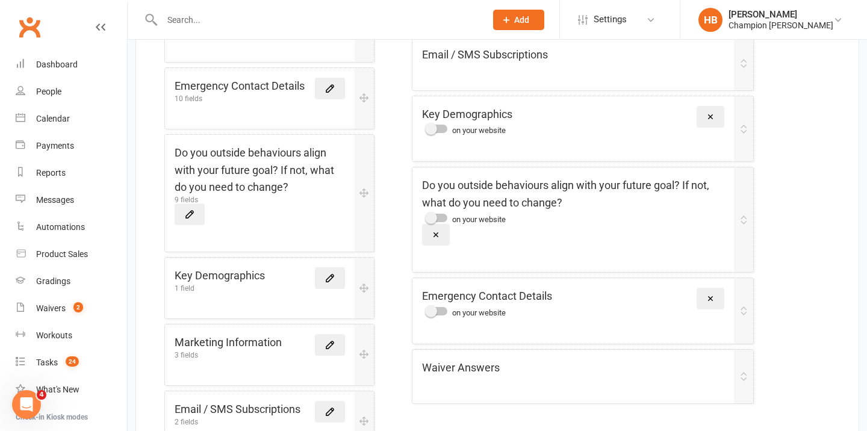
scroll to position [383, 0]
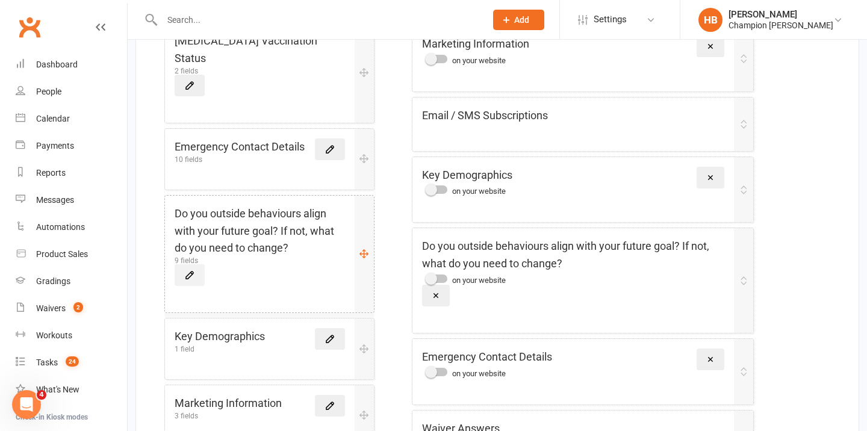
click at [191, 271] on icon at bounding box center [189, 274] width 7 height 7
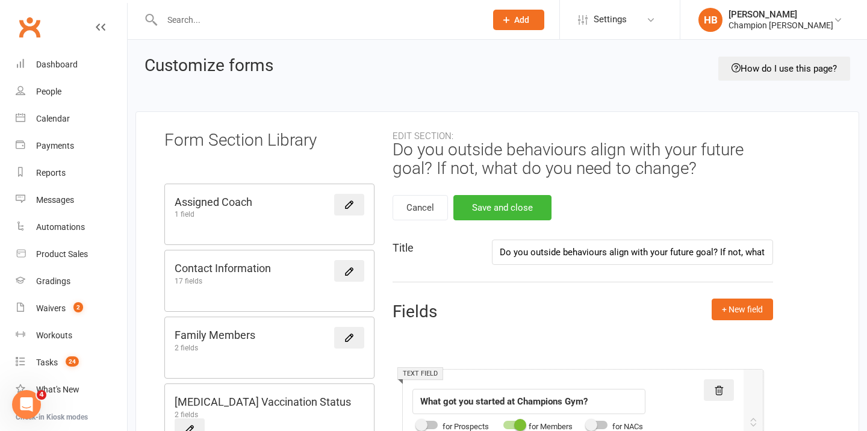
click at [629, 257] on input "Do you outside behaviours align with your future goal? If not, what do you need…" at bounding box center [632, 251] width 281 height 25
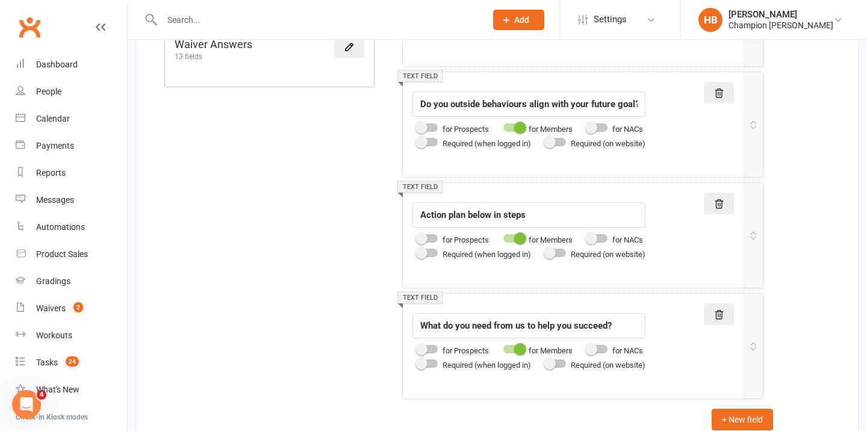
scroll to position [1200, 0]
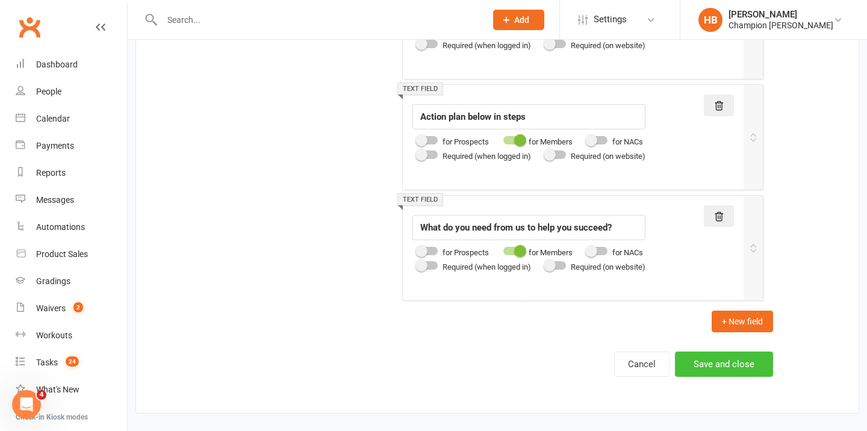
type input "90 Day Membership Plan"
click at [717, 368] on button "Save and close" at bounding box center [724, 363] width 98 height 25
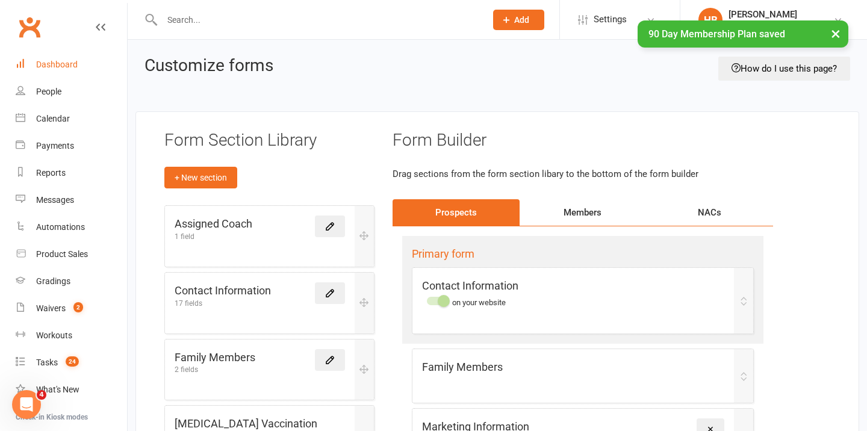
click at [84, 55] on link "Dashboard" at bounding box center [71, 64] width 111 height 27
